Goal: Find specific page/section: Find specific page/section

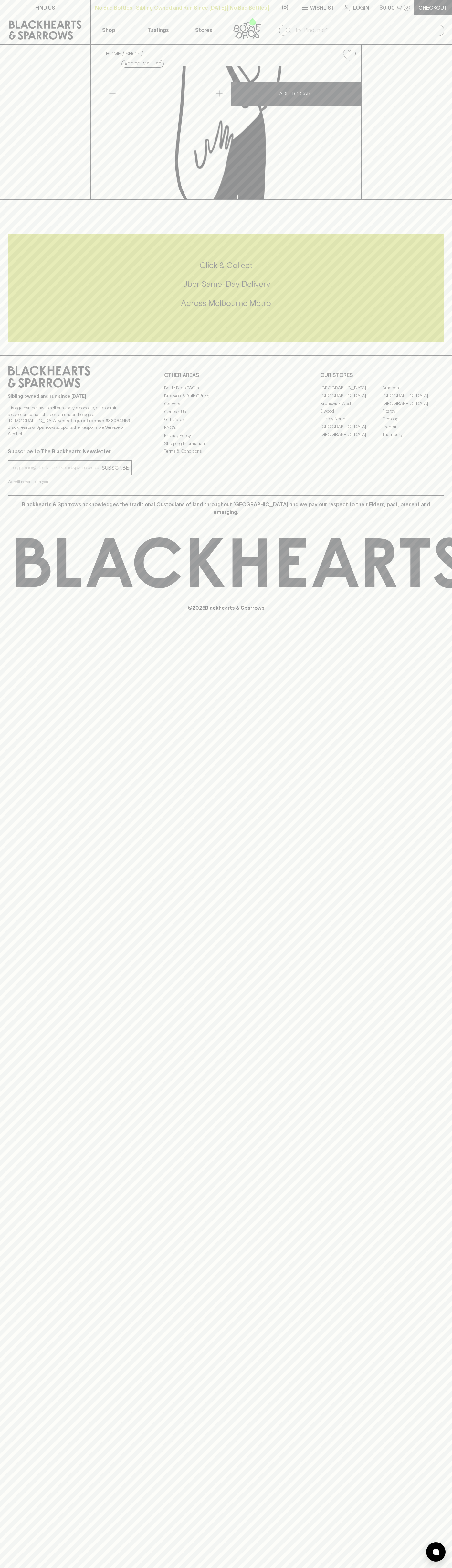
click at [253, 17] on link at bounding box center [249, 29] width 45 height 29
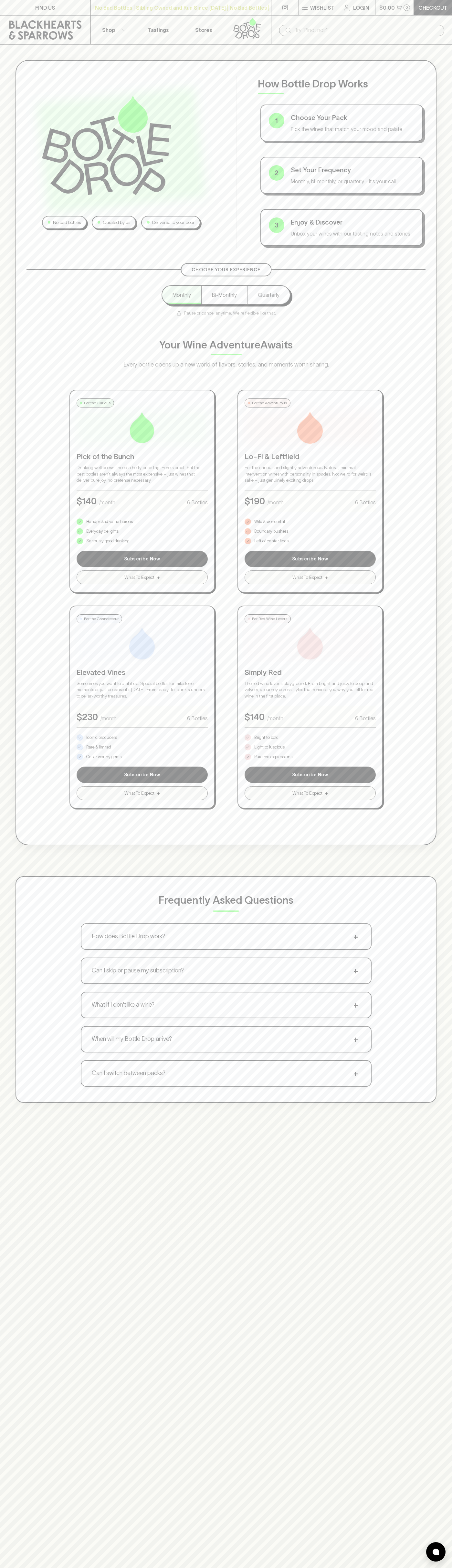
click at [423, 73] on div "No bad bottles Curated by us Delivered to your door How Bottle Drop Works 1 Cho…" at bounding box center [225, 453] width 421 height 785
click at [104, 1567] on html "FIND US | No Bad Bottles | Sibling Owned and Run Since 2006 | No Bad Bottles | …" at bounding box center [226, 1013] width 452 height 2027
click at [30, 696] on div "Choose Your Experience Monthly Bi-Monthly Quarterly Pause or cancel anytime. We…" at bounding box center [225, 539] width 399 height 539
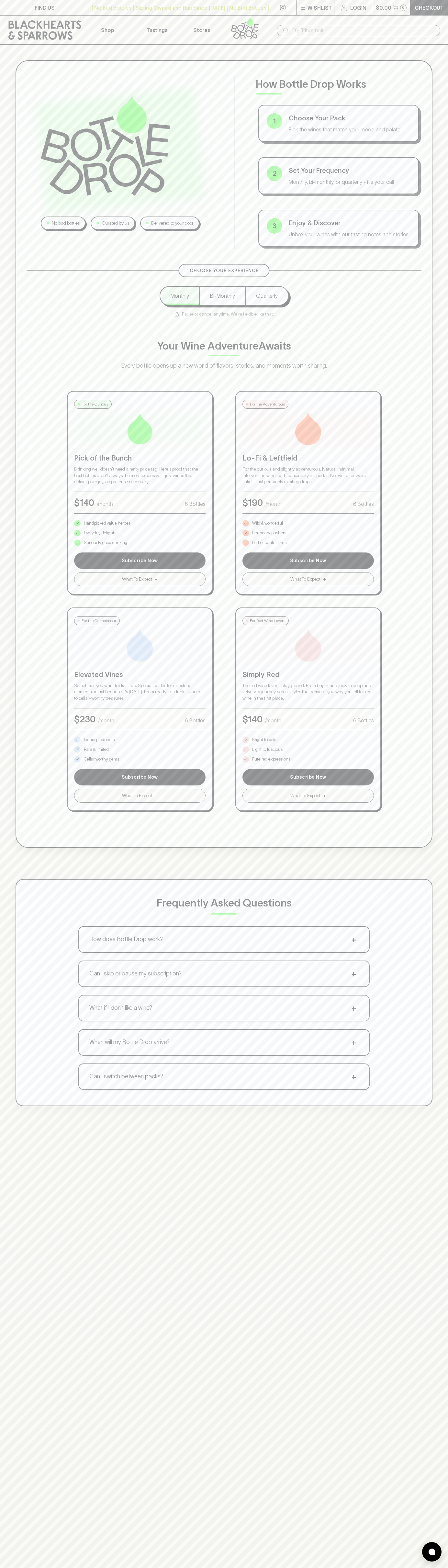
click at [264, 740] on p "Bright to bold" at bounding box center [264, 739] width 24 height 7
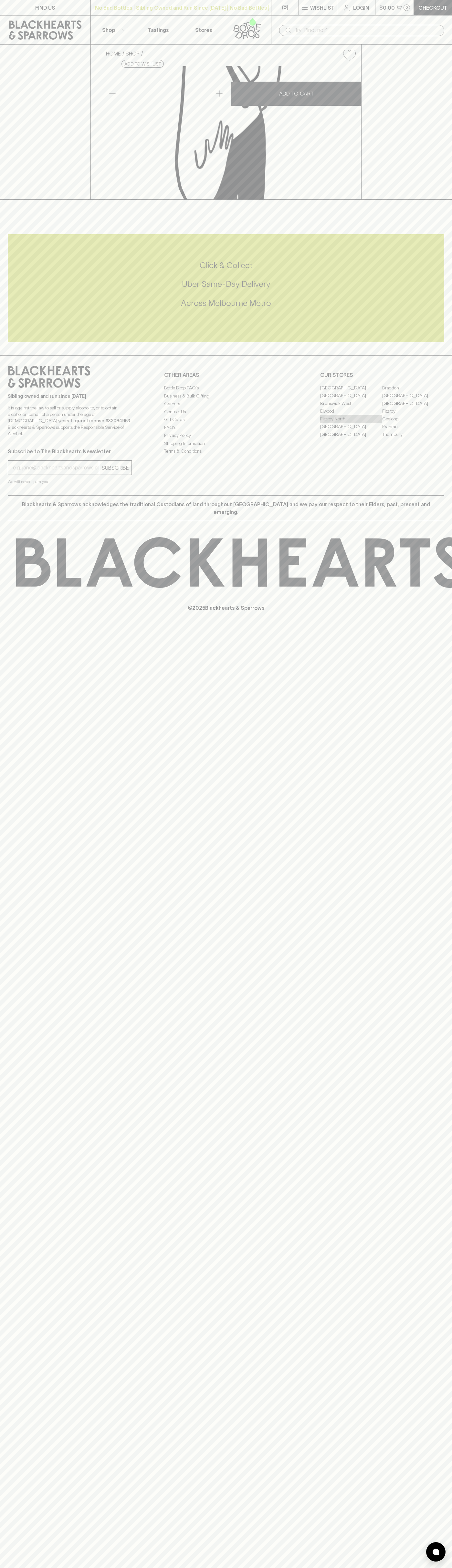
click at [351, 422] on link "Fitzroy North" at bounding box center [351, 419] width 62 height 8
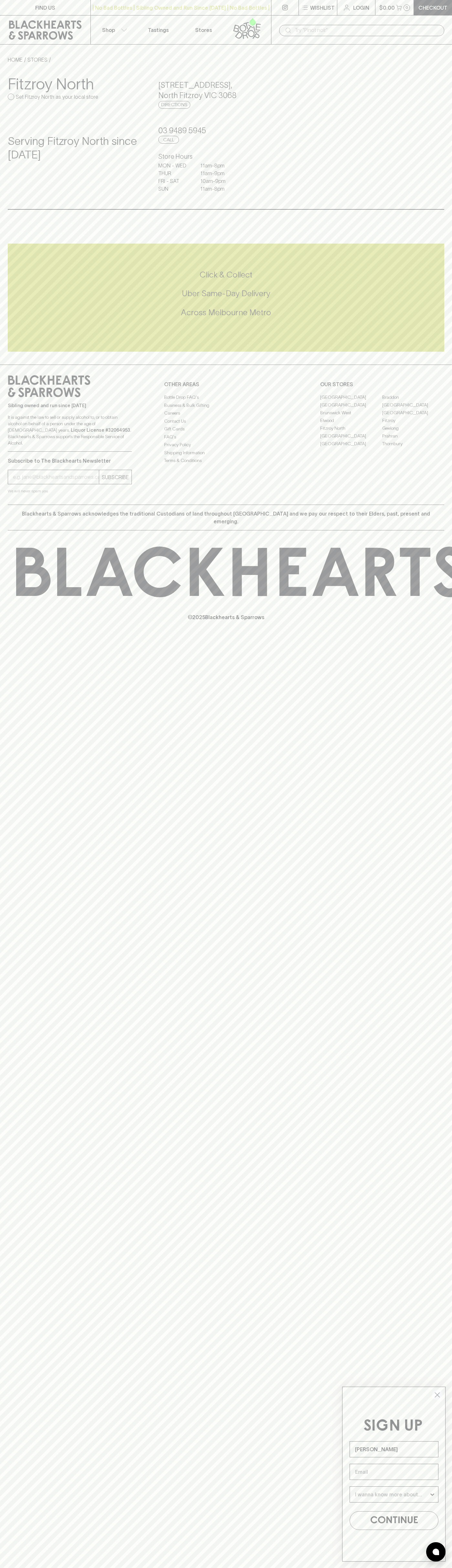
type input "[PERSON_NAME]"
